Goal: Task Accomplishment & Management: Complete application form

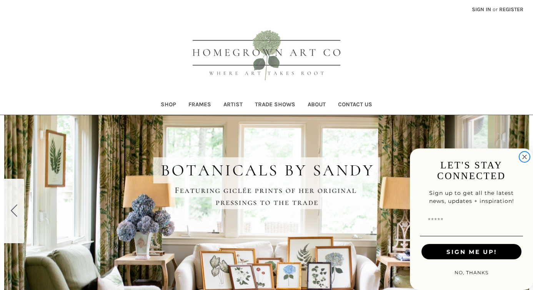
click at [525, 156] on icon "Close dialog" at bounding box center [524, 158] width 4 height 4
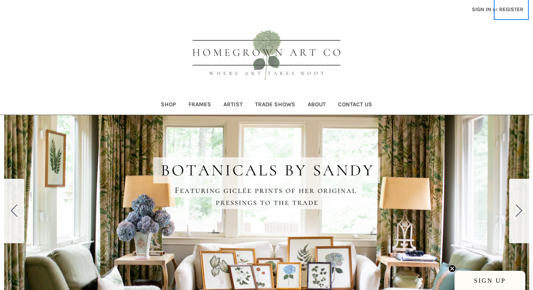
click at [506, 11] on link "Register" at bounding box center [510, 9] width 33 height 19
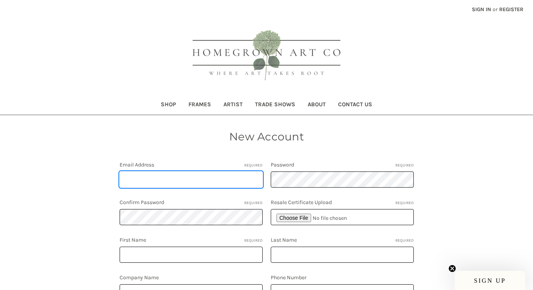
click at [182, 182] on input "Email Address Required" at bounding box center [190, 180] width 143 height 16
type input "[EMAIL_ADDRESS][DOMAIN_NAME]"
type input "Renee"
type input "Cammer"
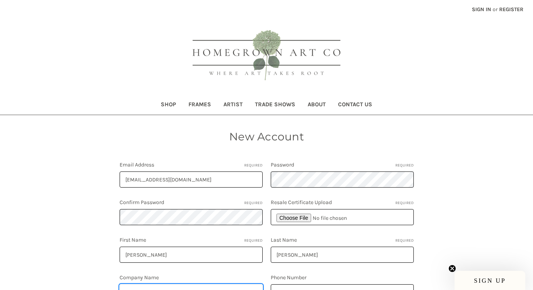
type input "TRINITY LANE"
type input "8433459432"
type input "1009 Island Crossing Drive"
type input "HANAHAN"
select select "**********"
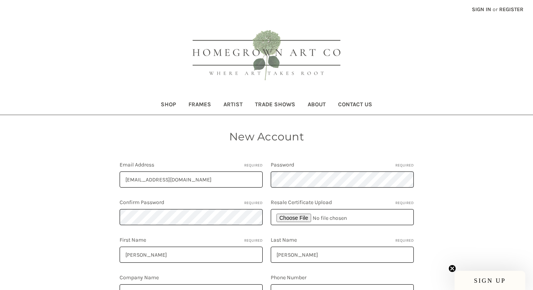
type input "SC"
type input "29410"
select select "**********"
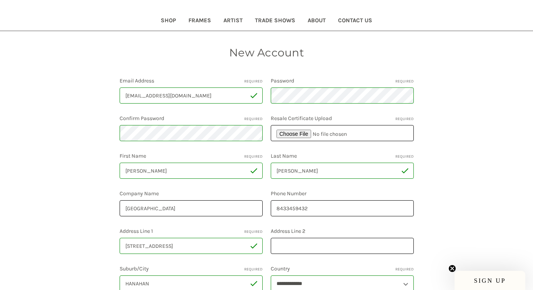
scroll to position [75, 0]
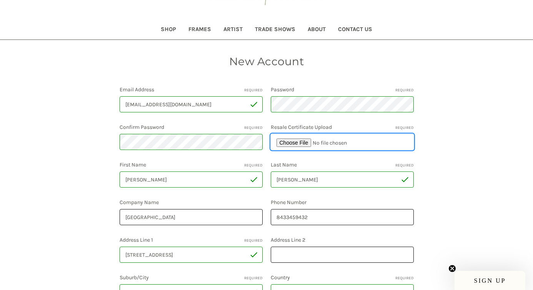
click at [286, 141] on input "file" at bounding box center [341, 142] width 143 height 16
type input "C:\fakepath\Trinity Lane Retail License 231030.pdf"
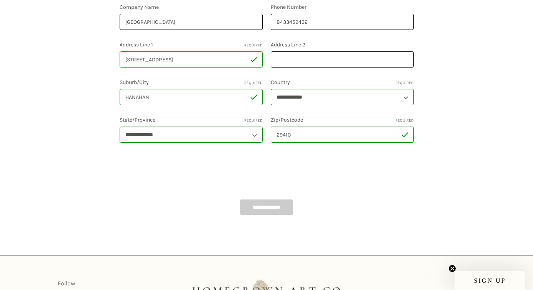
scroll to position [283, 0]
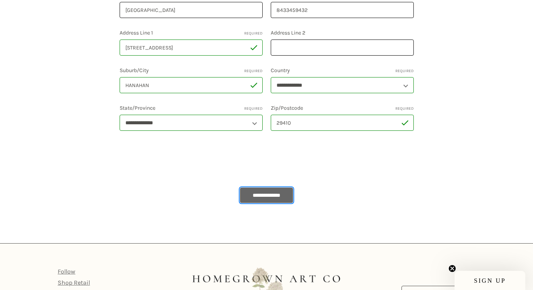
click at [244, 192] on input "**********" at bounding box center [266, 195] width 53 height 15
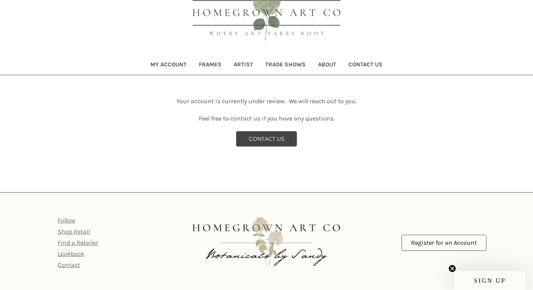
scroll to position [43, 0]
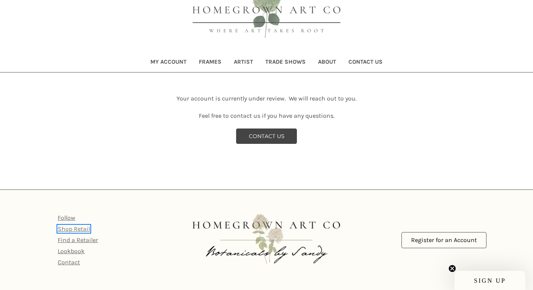
click at [83, 227] on link "Shop Retail" at bounding box center [74, 229] width 32 height 7
